Goal: Task Accomplishment & Management: Manage account settings

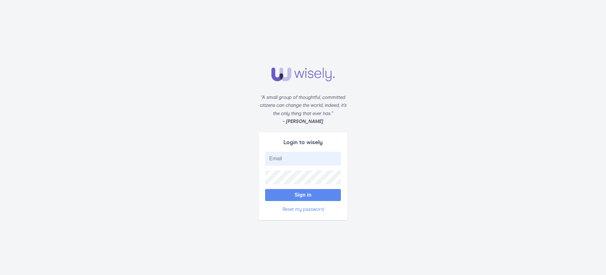
click at [303, 195] on button "Sign in" at bounding box center [303, 195] width 76 height 12
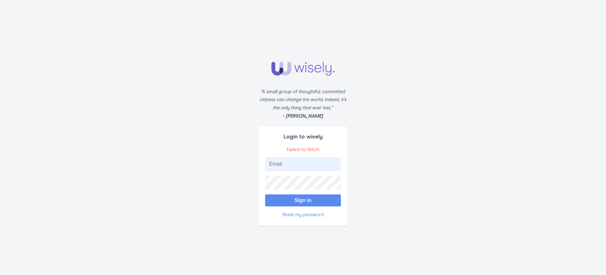
click at [303, 200] on button "Sign in" at bounding box center [303, 200] width 76 height 12
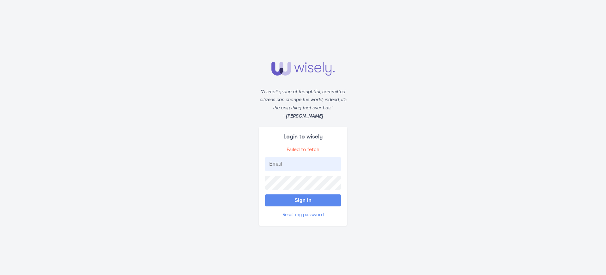
click at [303, 200] on button "Sign in" at bounding box center [303, 200] width 76 height 12
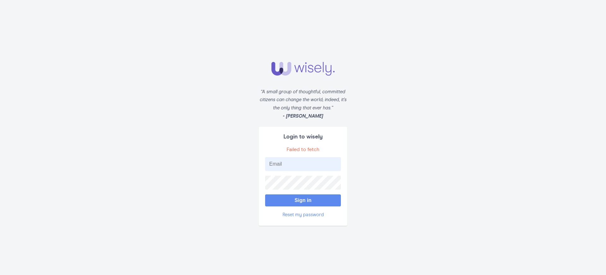
click at [303, 200] on button "Sign in" at bounding box center [303, 200] width 76 height 12
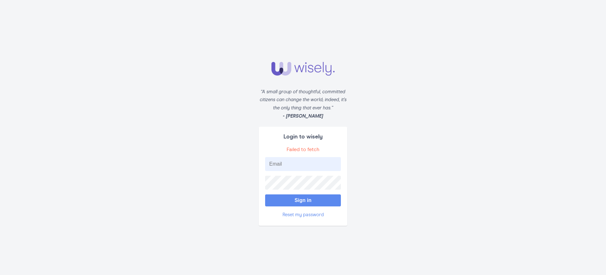
click at [303, 200] on button "Sign in" at bounding box center [303, 200] width 76 height 12
